Goal: Task Accomplishment & Management: Use online tool/utility

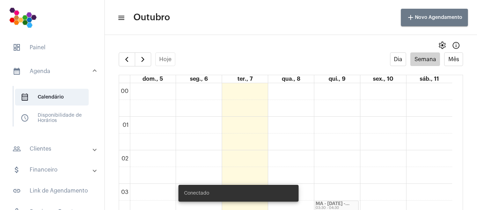
scroll to position [280, 0]
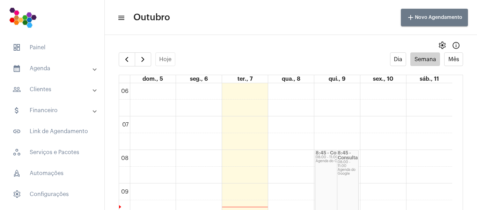
click at [63, 71] on mat-panel-title "calendar_month_outlined Agenda" at bounding box center [53, 68] width 81 height 8
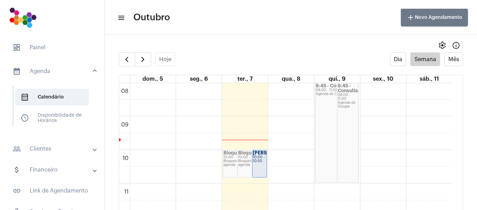
scroll to position [271, 0]
click at [259, 152] on strong "[PERSON_NAME]..." at bounding box center [274, 150] width 43 height 5
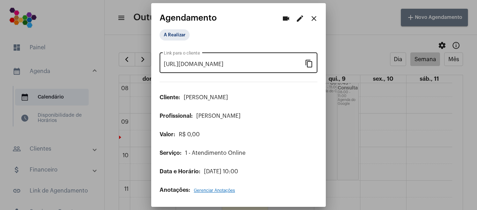
click at [309, 65] on mat-icon "content_copy" at bounding box center [309, 63] width 8 height 8
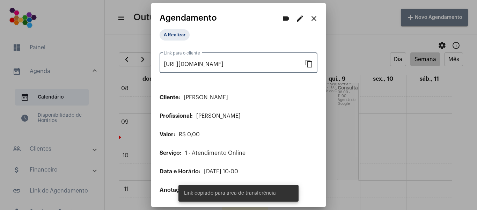
scroll to position [0, 58]
